Goal: Transaction & Acquisition: Purchase product/service

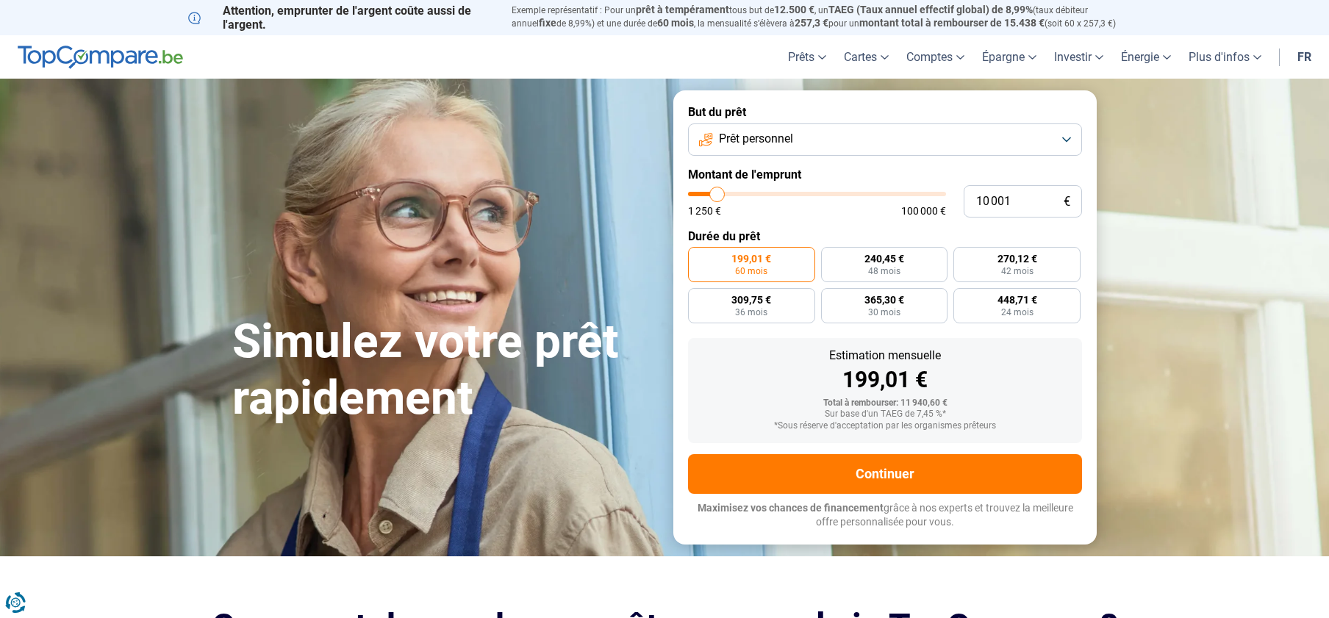
type input "10 500"
type input "10500"
type input "11 000"
type input "11000"
type input "14 750"
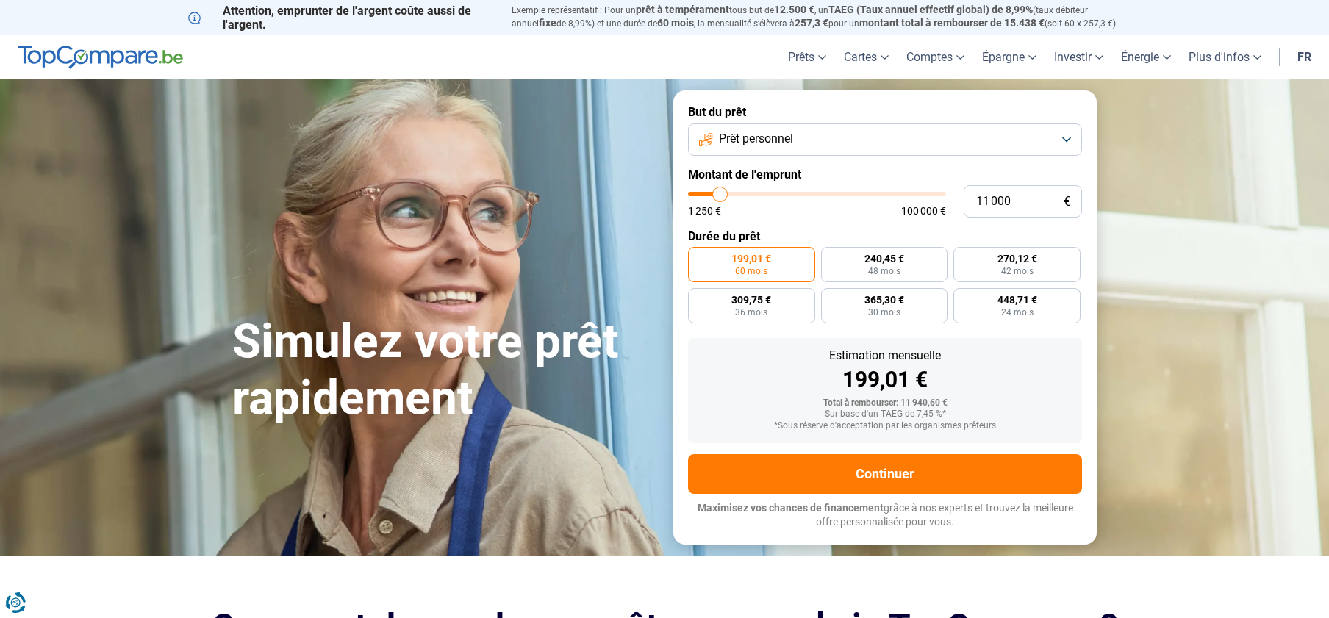
type input "14750"
type input "22 250"
type input "22250"
type input "25 750"
type input "25750"
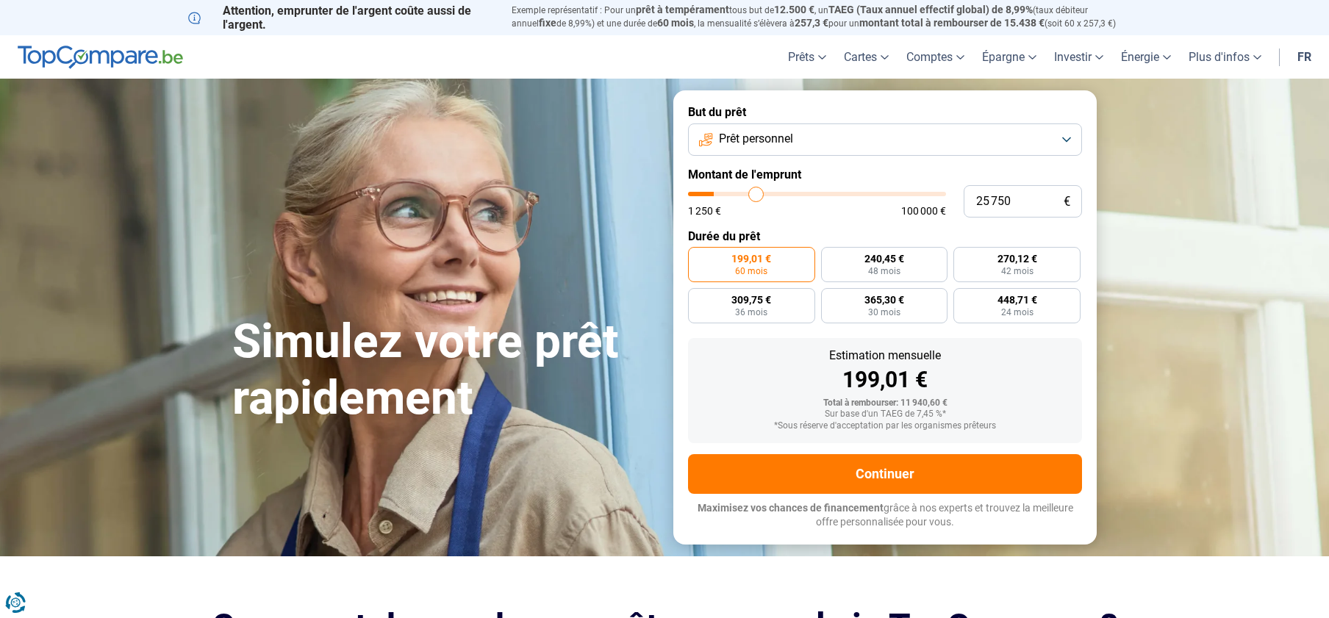
type input "31 500"
type input "31500"
type input "46 250"
type input "46250"
type input "56 000"
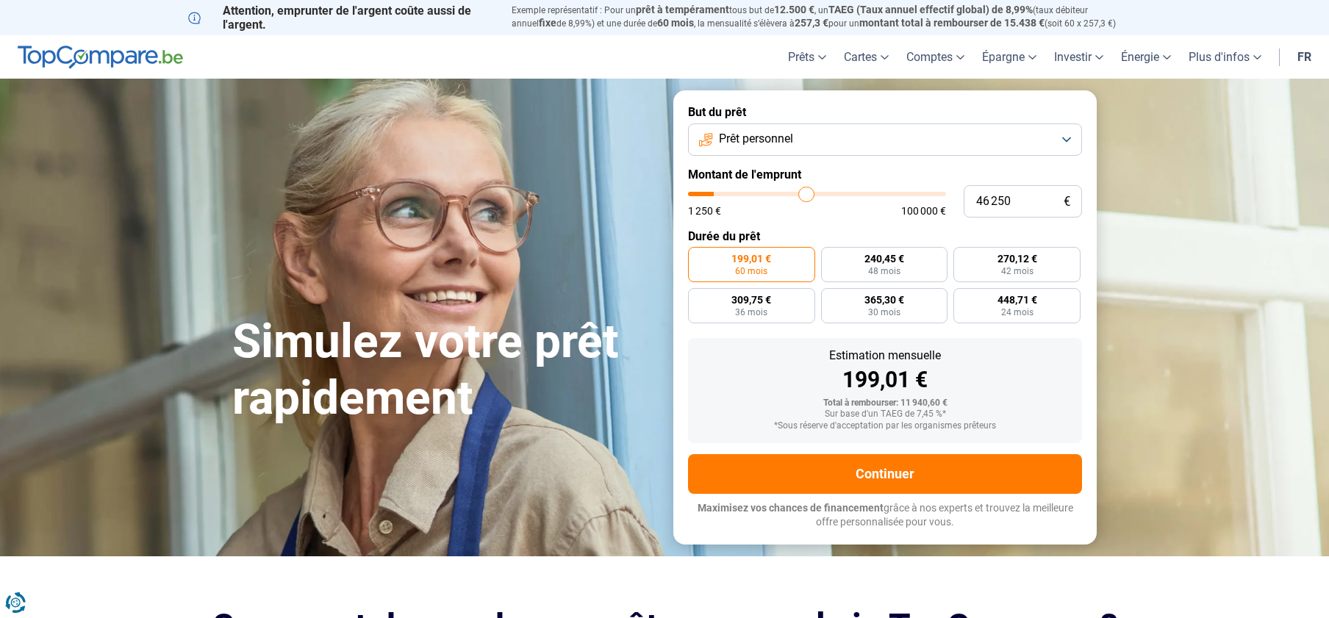
type input "56000"
type input "76 750"
type input "76750"
type input "83 500"
type input "83500"
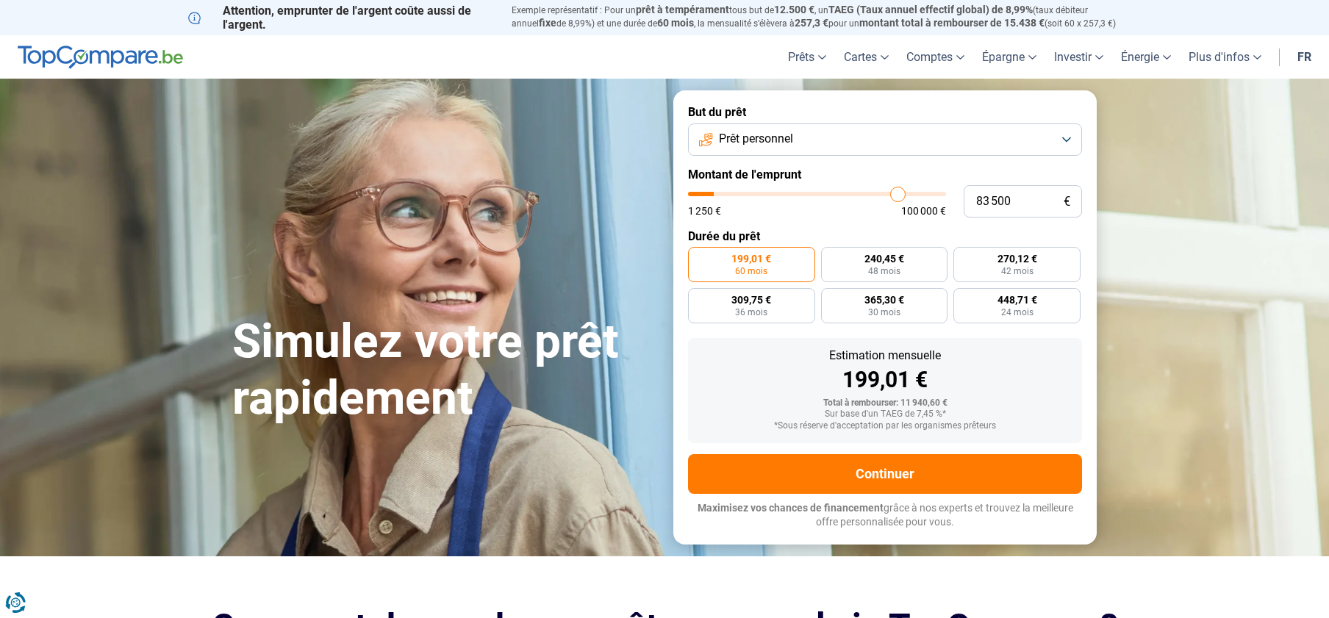
type input "98 750"
type input "98750"
type input "100 000"
drag, startPoint x: 719, startPoint y: 193, endPoint x: 997, endPoint y: 190, distance: 277.1
type input "100000"
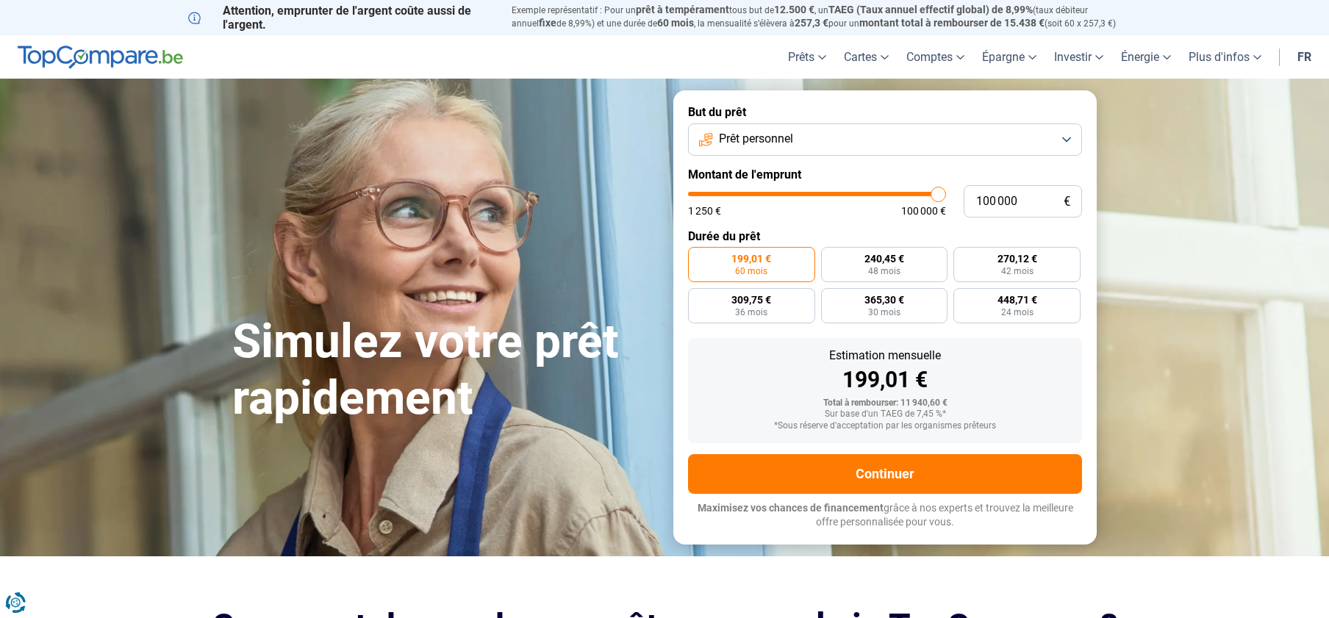
click at [946, 192] on input "range" at bounding box center [817, 194] width 258 height 4
radio input "false"
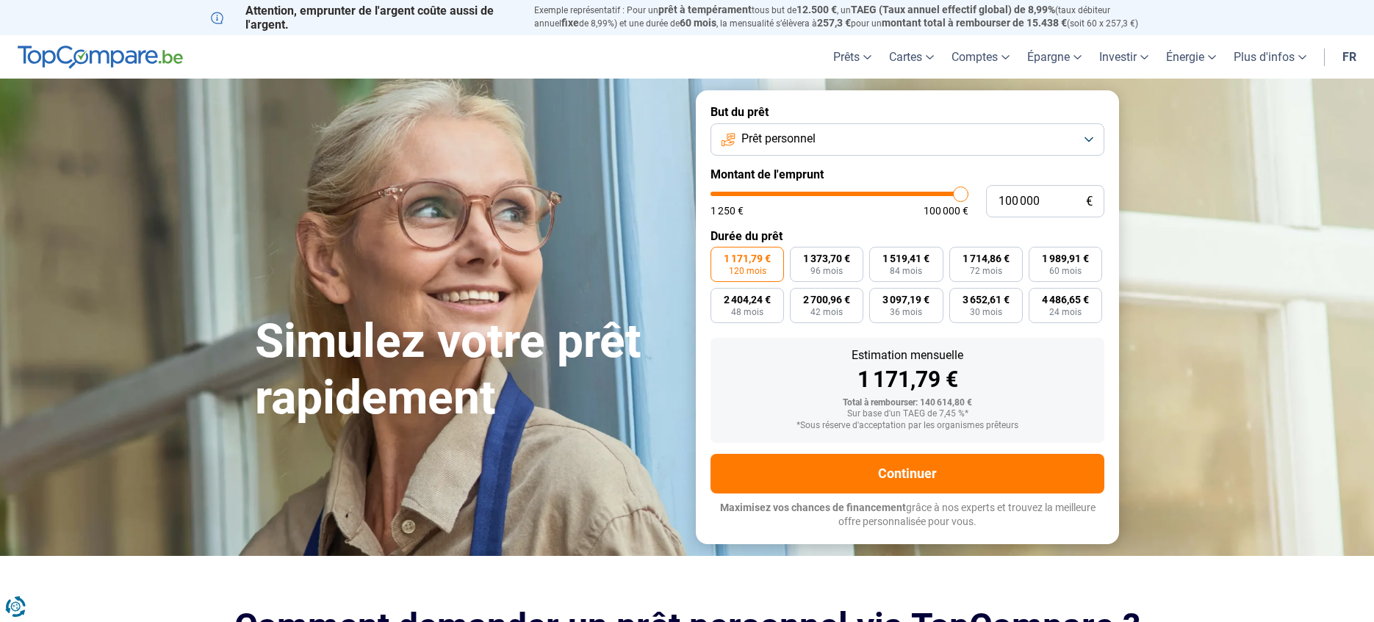
click at [919, 143] on button "Prêt personnel" at bounding box center [908, 139] width 394 height 32
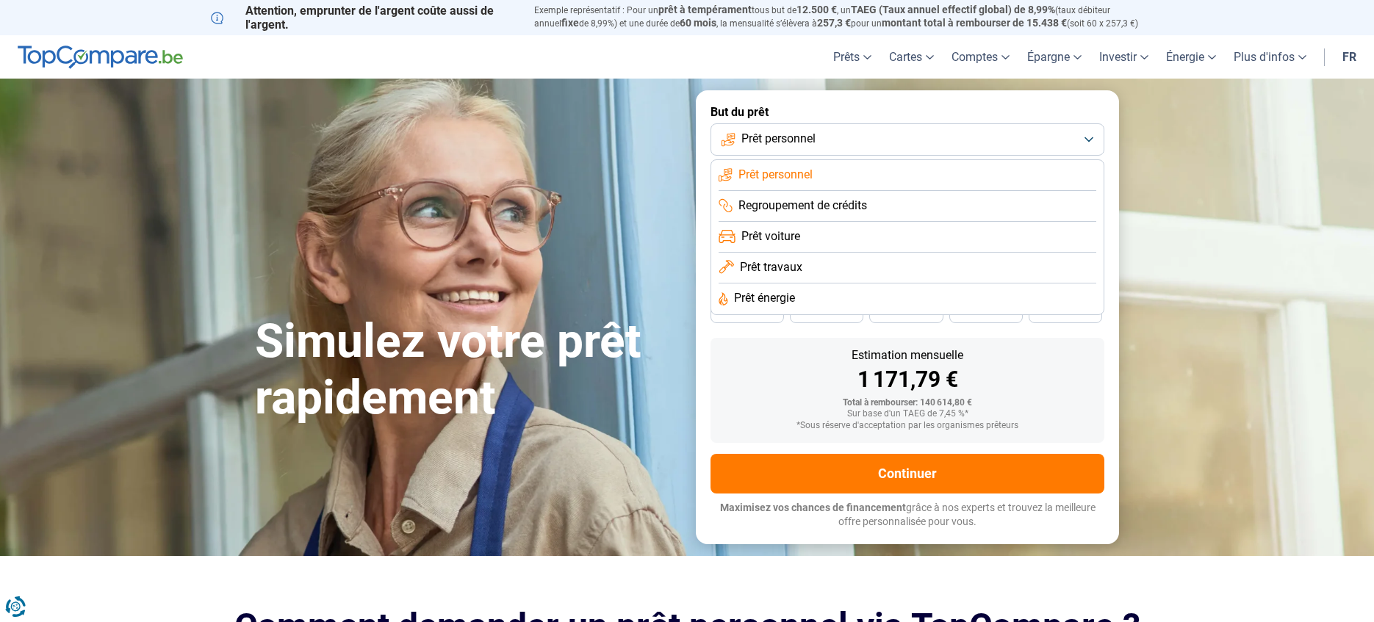
click at [913, 104] on form "But du prêt Prêt personnel Prêt personnel Regroupement de crédits Prêt voiture …" at bounding box center [907, 316] width 423 height 453
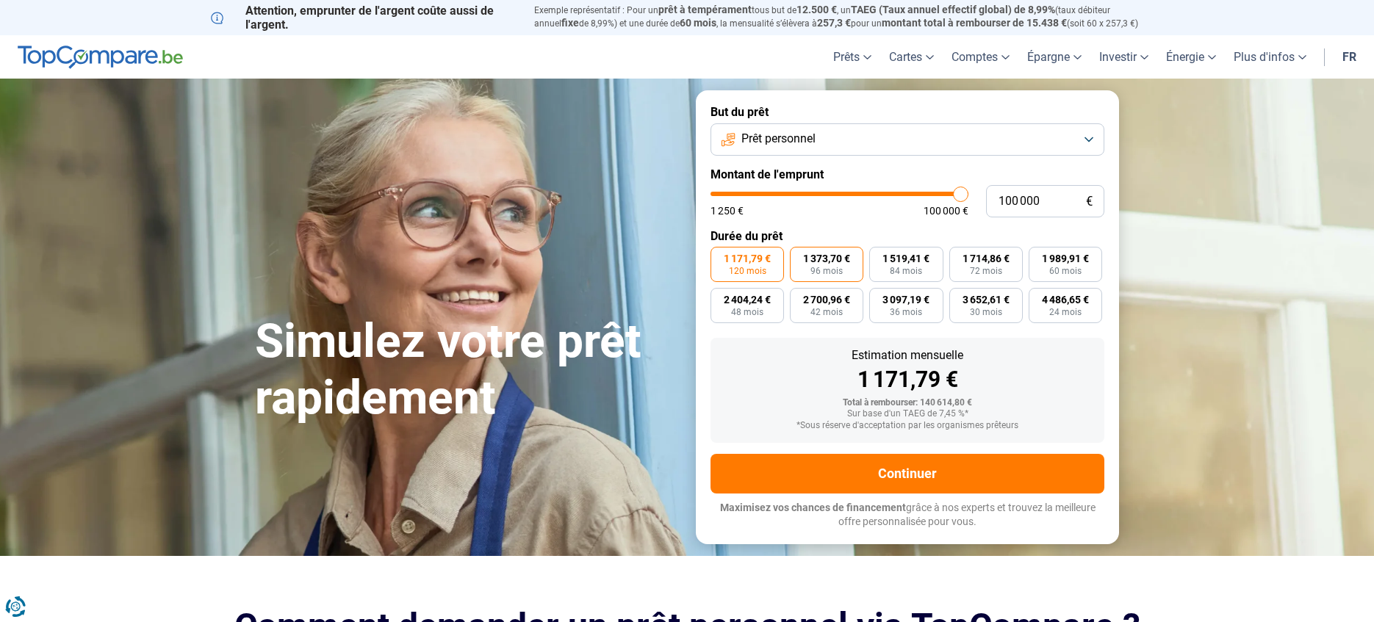
click at [815, 255] on span "1 373,70 €" at bounding box center [826, 259] width 47 height 10
click at [800, 255] on input "1 373,70 € 96 mois" at bounding box center [795, 252] width 10 height 10
radio input "true"
click at [746, 254] on span "1 171,79 €" at bounding box center [747, 259] width 47 height 10
click at [720, 254] on input "1 171,79 € 120 mois" at bounding box center [716, 252] width 10 height 10
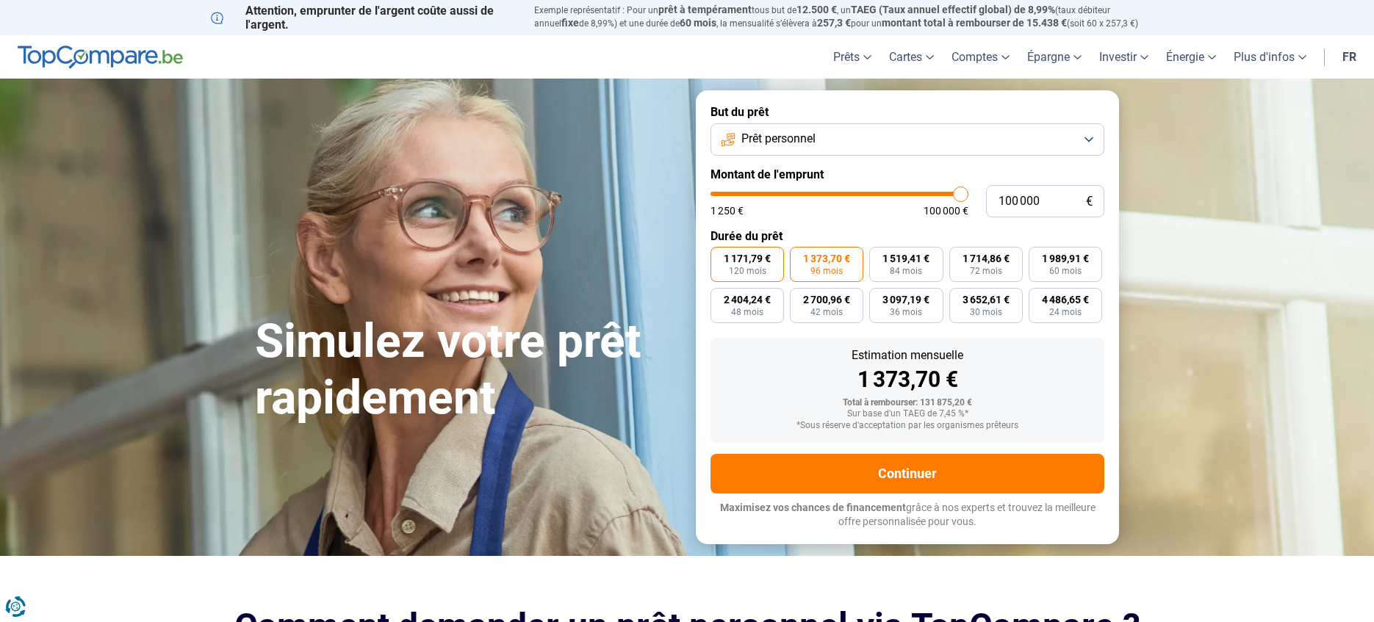
radio input "true"
click at [810, 259] on span "1 373,70 €" at bounding box center [826, 259] width 47 height 10
click at [800, 256] on input "1 373,70 € 96 mois" at bounding box center [795, 252] width 10 height 10
radio input "true"
click at [912, 259] on span "1 519,41 €" at bounding box center [906, 259] width 47 height 10
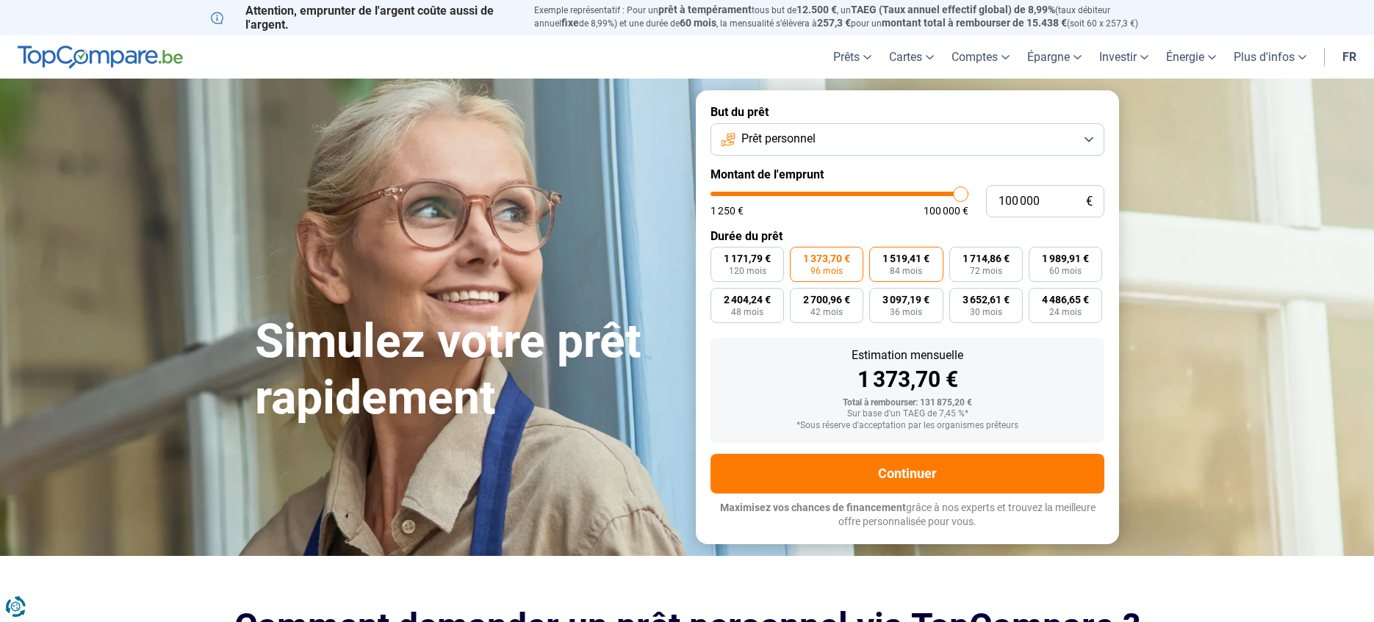
click at [879, 256] on input "1 519,41 € 84 mois" at bounding box center [874, 252] width 10 height 10
radio input "true"
click at [990, 261] on span "1 714,86 €" at bounding box center [986, 259] width 47 height 10
click at [959, 256] on input "1 714,86 € 72 mois" at bounding box center [955, 252] width 10 height 10
radio input "true"
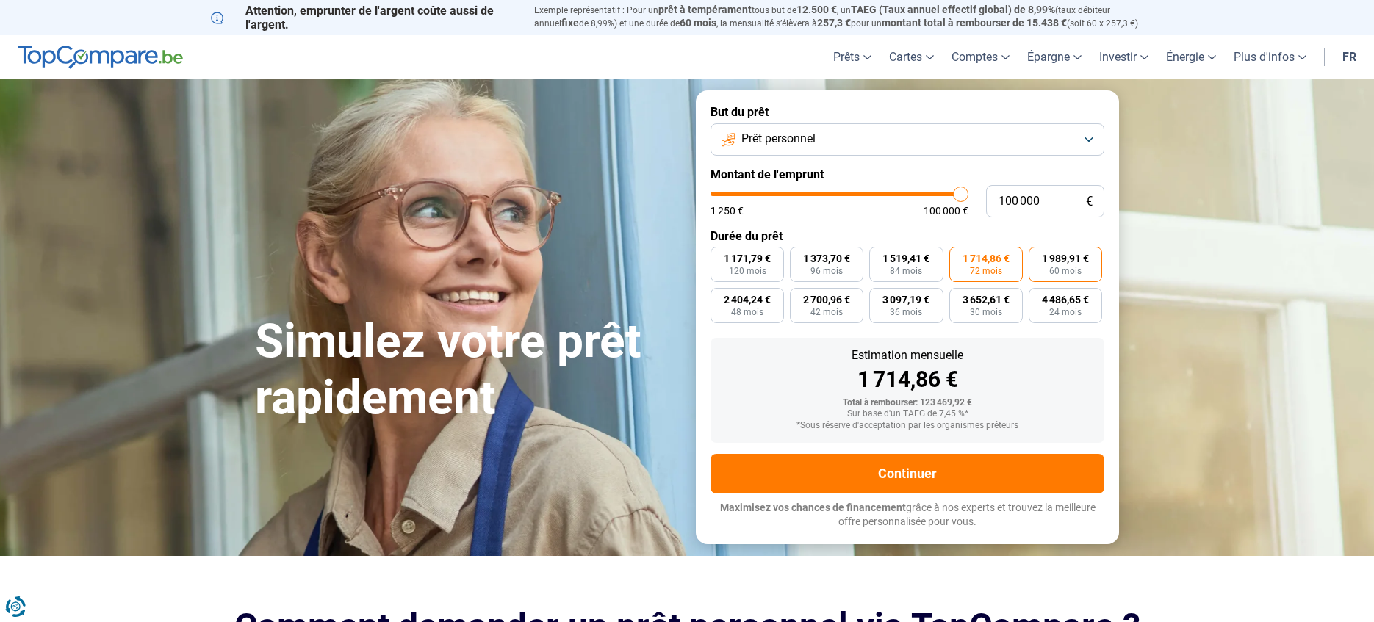
click at [1055, 265] on label "1 989,91 € 60 mois" at bounding box center [1065, 264] width 73 height 35
click at [1038, 256] on input "1 989,91 € 60 mois" at bounding box center [1034, 252] width 10 height 10
radio input "true"
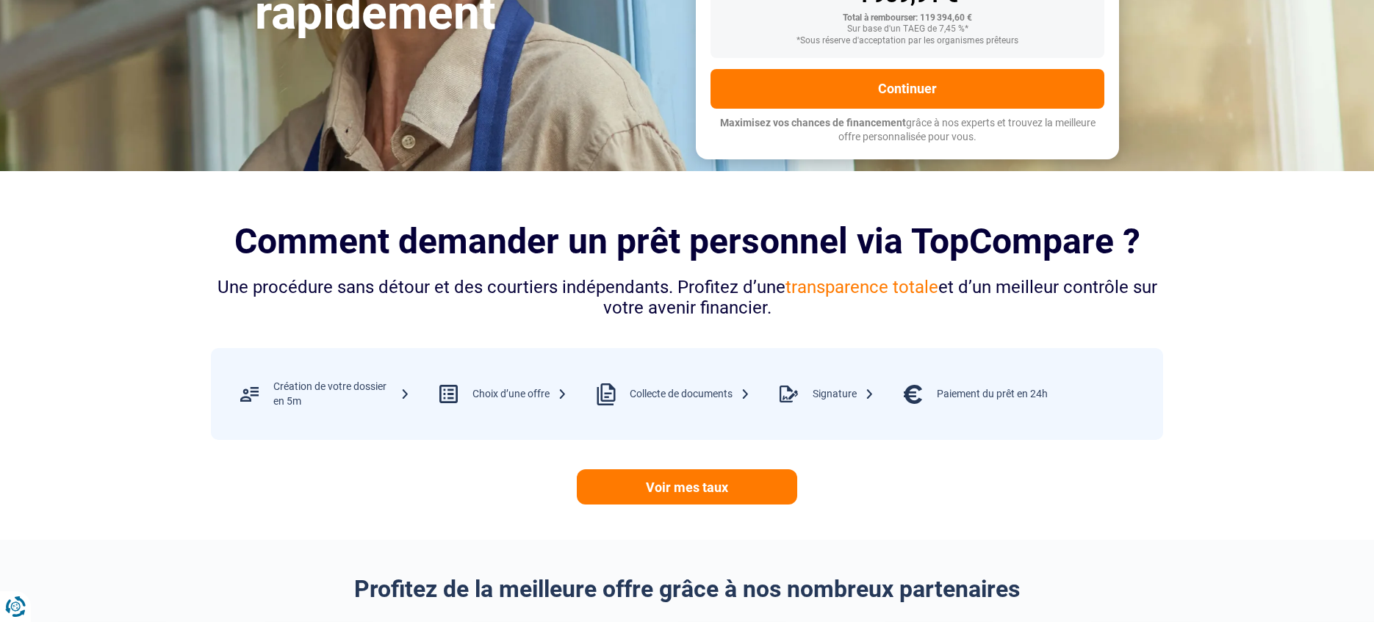
scroll to position [157, 0]
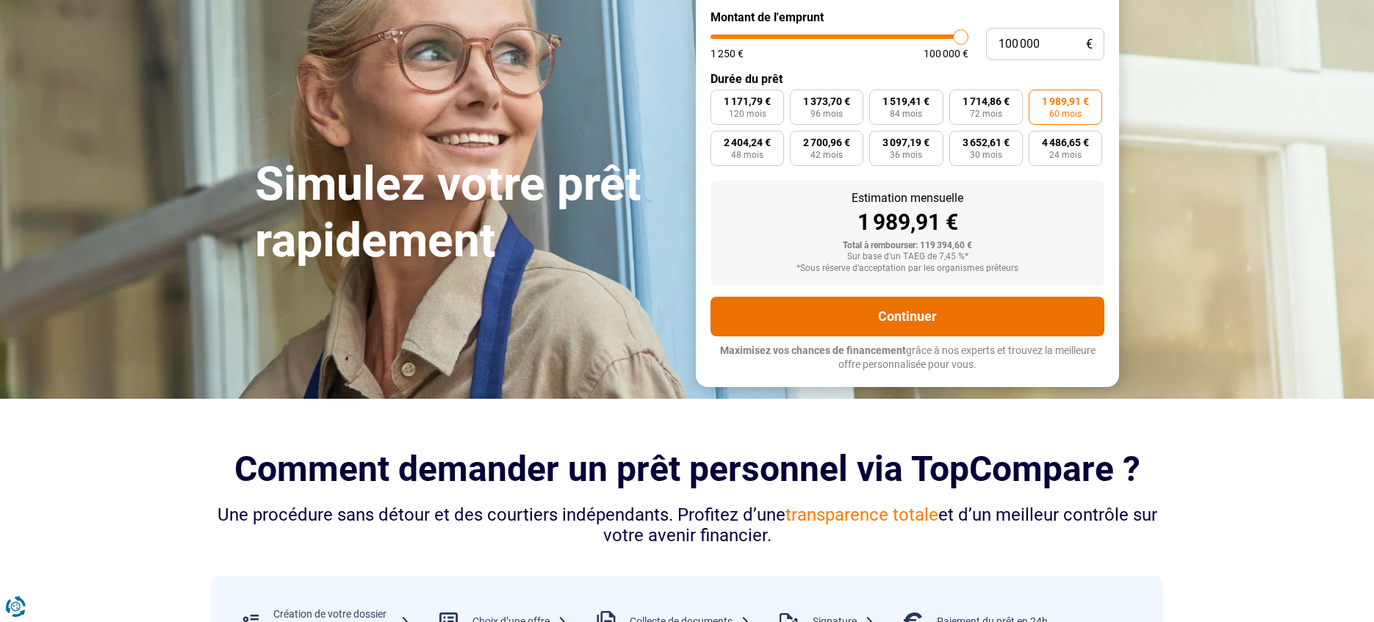
click at [902, 315] on button "Continuer" at bounding box center [908, 317] width 394 height 40
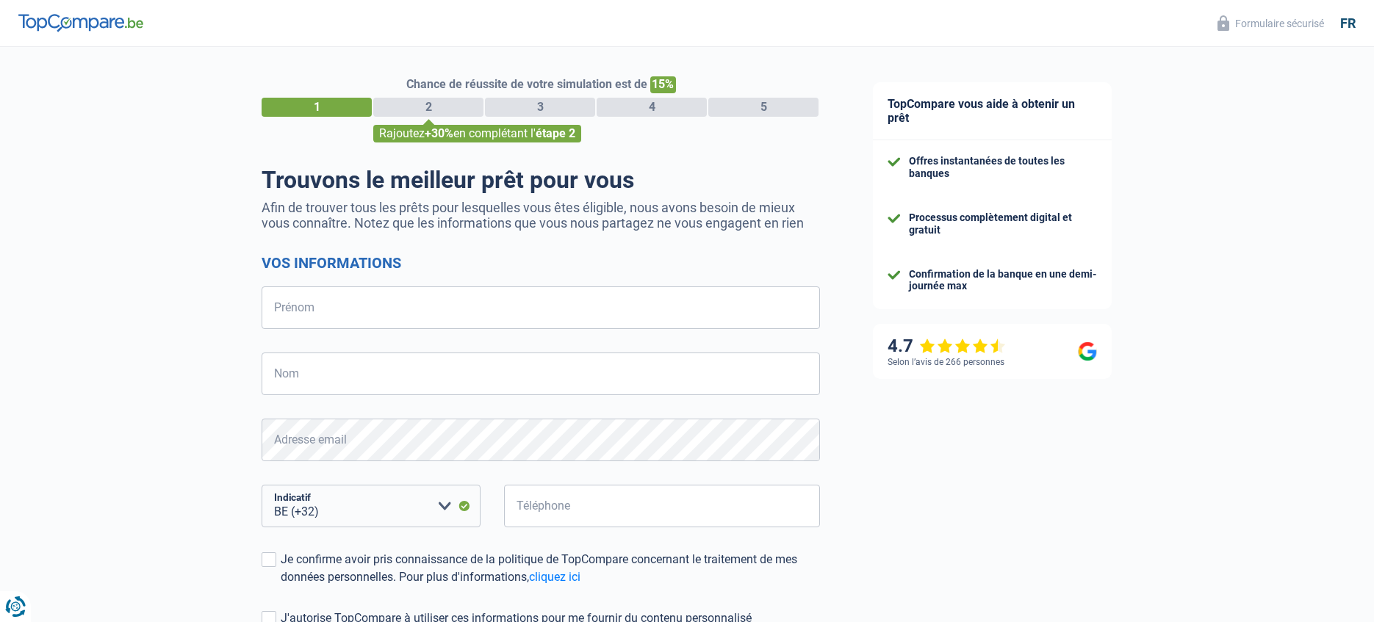
select select "32"
